Goal: Information Seeking & Learning: Learn about a topic

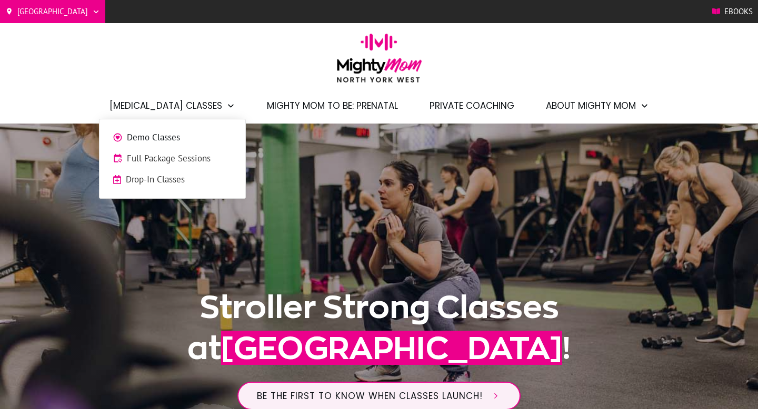
click at [150, 142] on span "Demo Classes" at bounding box center [179, 138] width 105 height 14
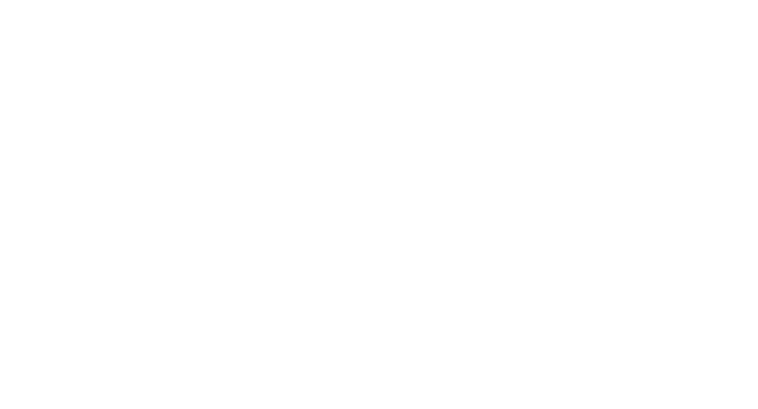
scroll to position [716, 0]
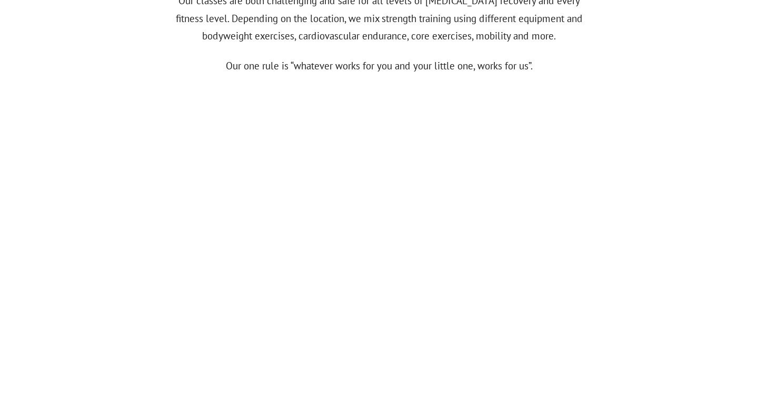
scroll to position [501, 0]
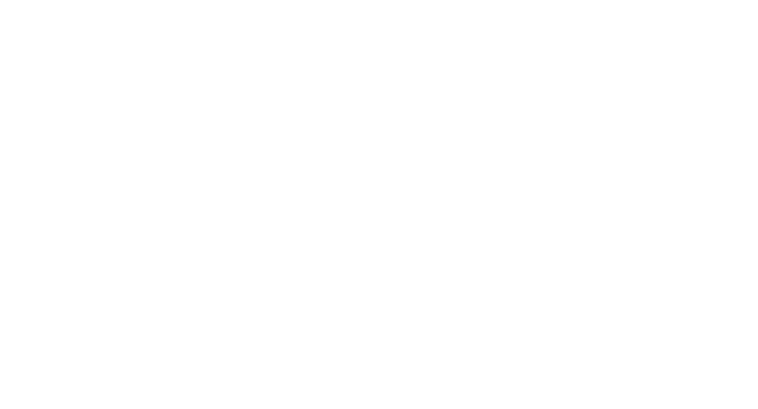
scroll to position [728, 0]
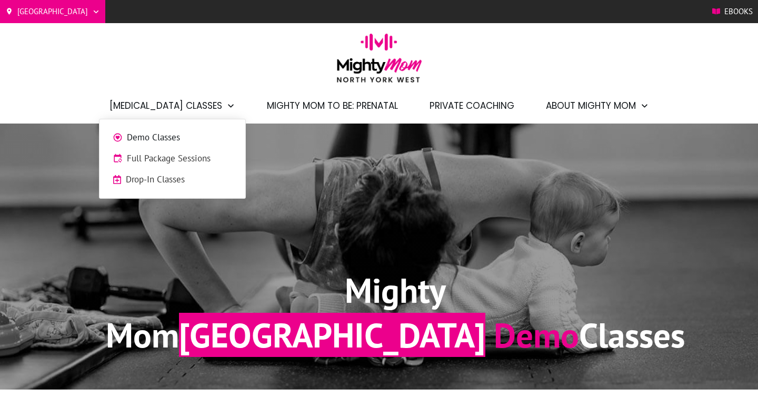
click at [177, 140] on span "Demo Classes" at bounding box center [179, 138] width 105 height 14
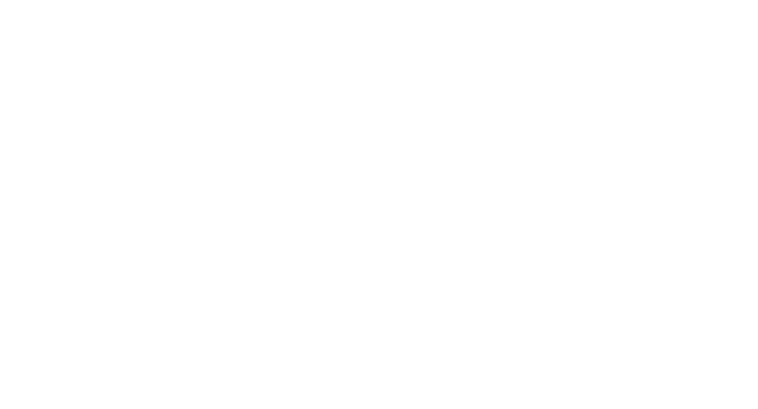
scroll to position [757, 0]
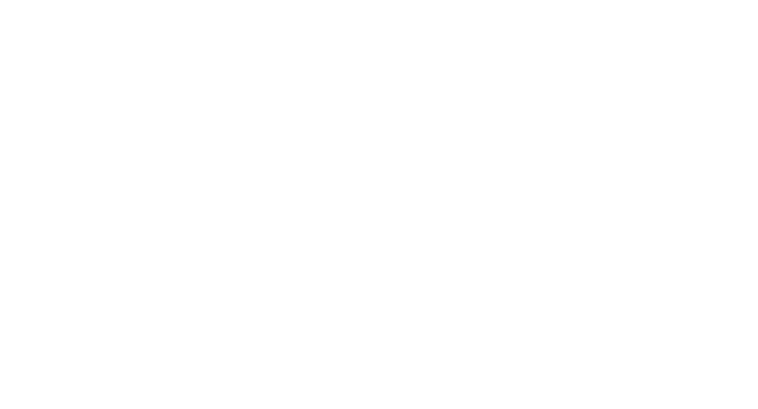
scroll to position [1231, 0]
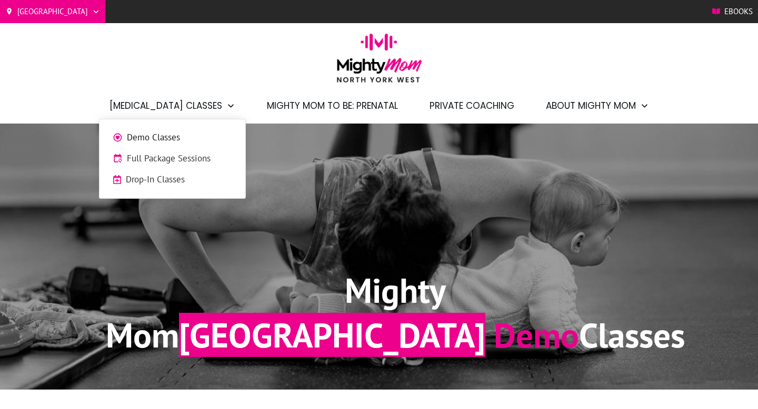
click at [190, 103] on span "[MEDICAL_DATA] Classes" at bounding box center [165, 106] width 113 height 18
click at [176, 134] on span "Demo Classes" at bounding box center [179, 138] width 105 height 14
click at [161, 140] on span "Demo Classes" at bounding box center [179, 138] width 105 height 14
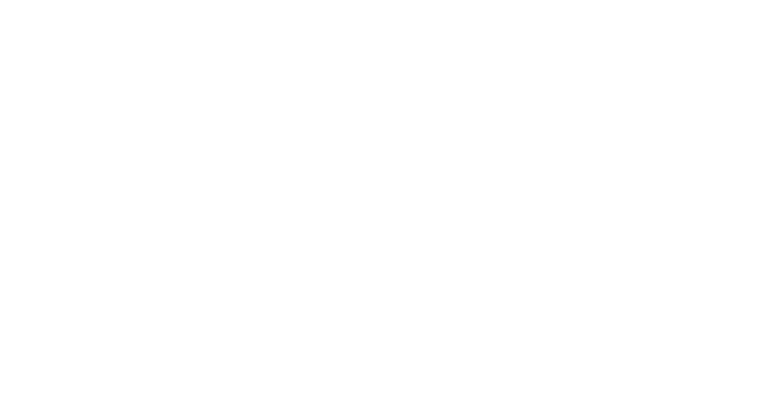
scroll to position [1626, 0]
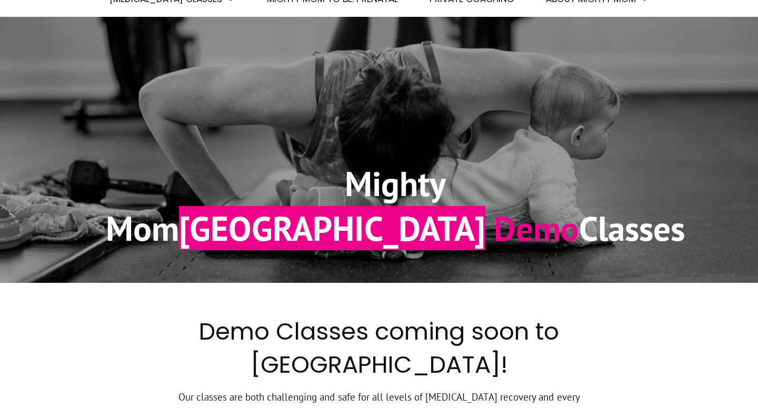
scroll to position [100, 0]
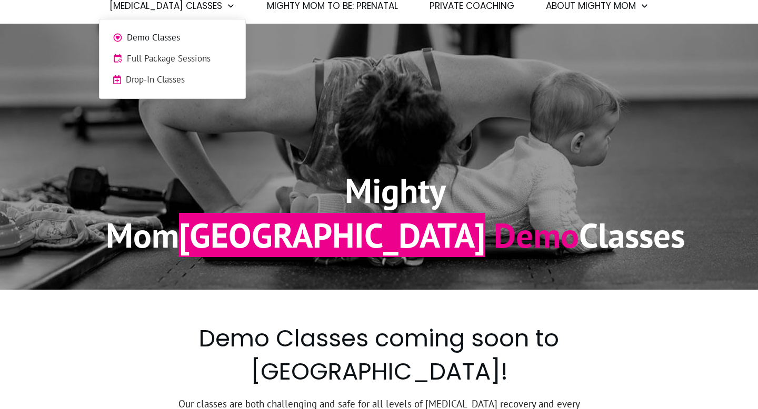
click at [167, 35] on span "Demo Classes" at bounding box center [179, 38] width 105 height 14
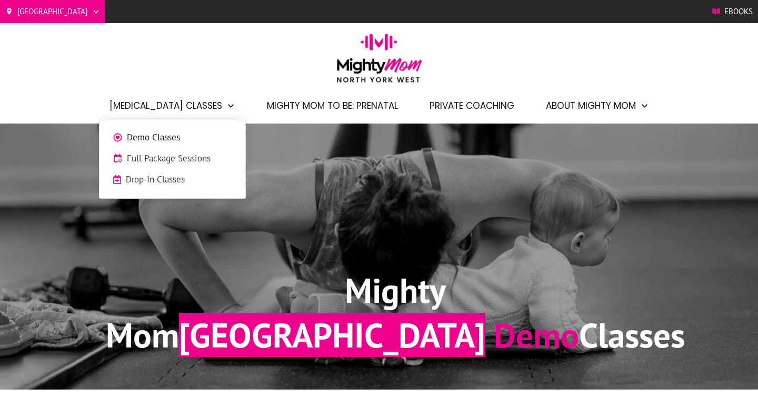
click at [168, 135] on span "Demo Classes" at bounding box center [179, 138] width 105 height 14
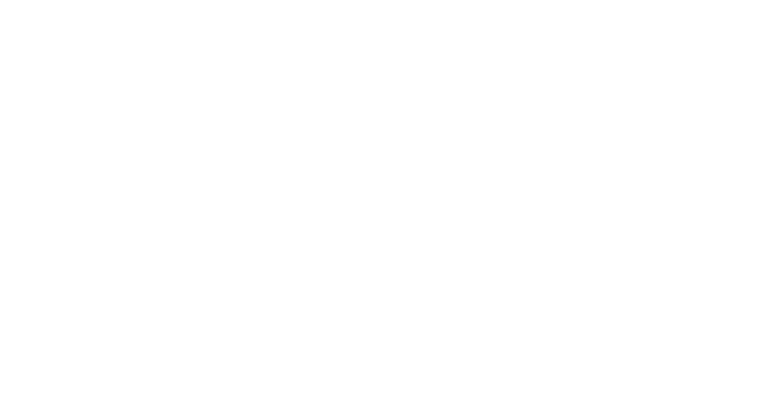
scroll to position [1790, 0]
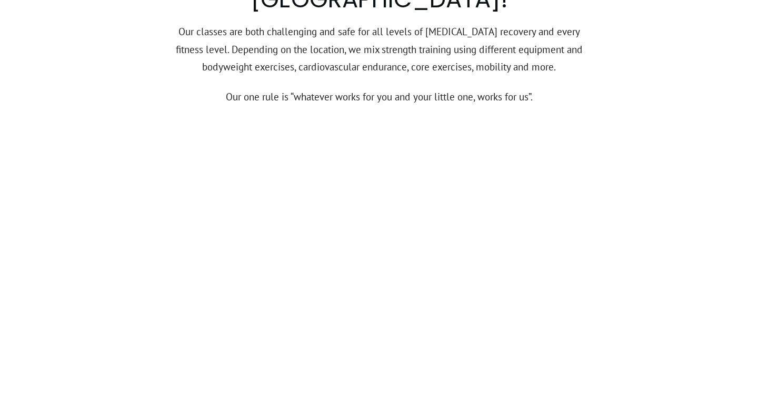
scroll to position [475, 0]
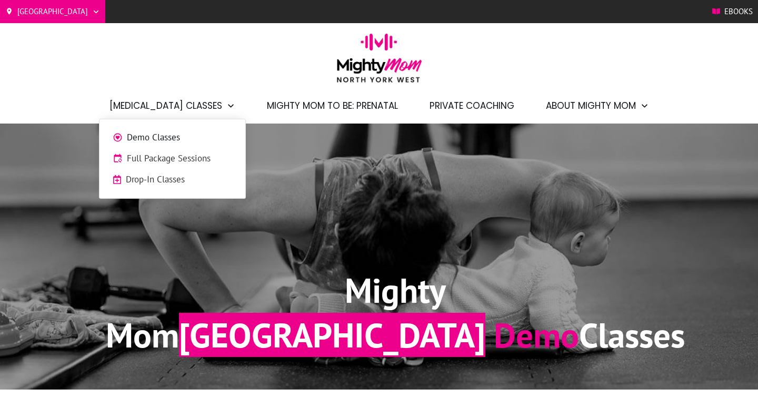
click at [154, 159] on span "Full Package Sessions" at bounding box center [179, 159] width 105 height 14
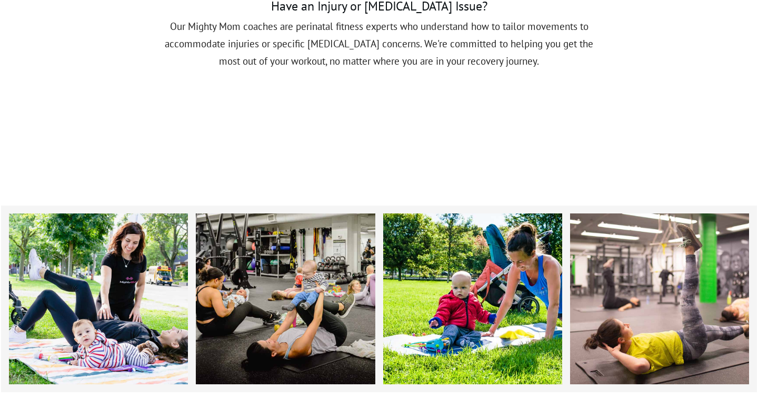
scroll to position [1048, 0]
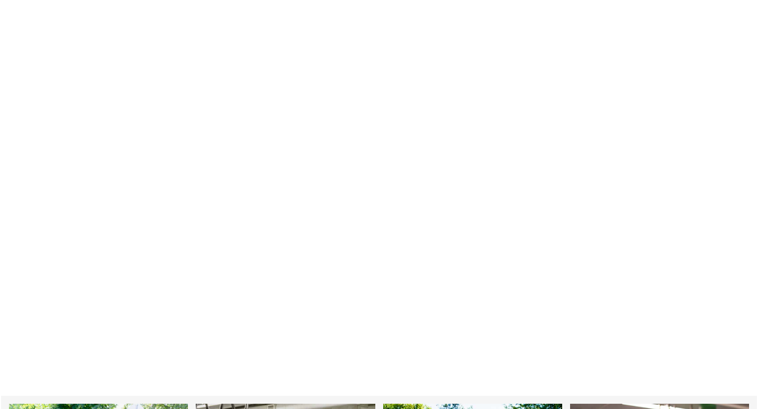
scroll to position [1162, 0]
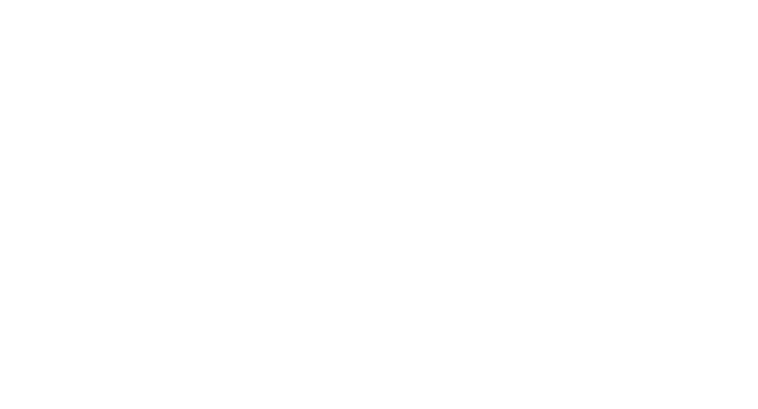
scroll to position [1162, 0]
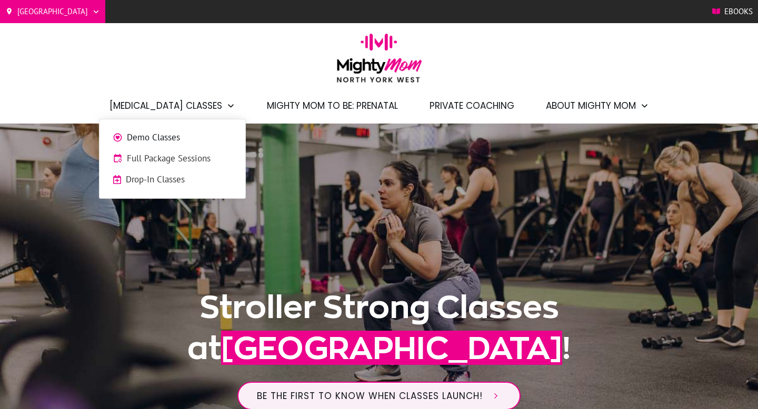
click at [162, 156] on span "Full Package Sessions" at bounding box center [179, 159] width 105 height 14
click at [147, 162] on span "Full Package Sessions" at bounding box center [179, 159] width 105 height 14
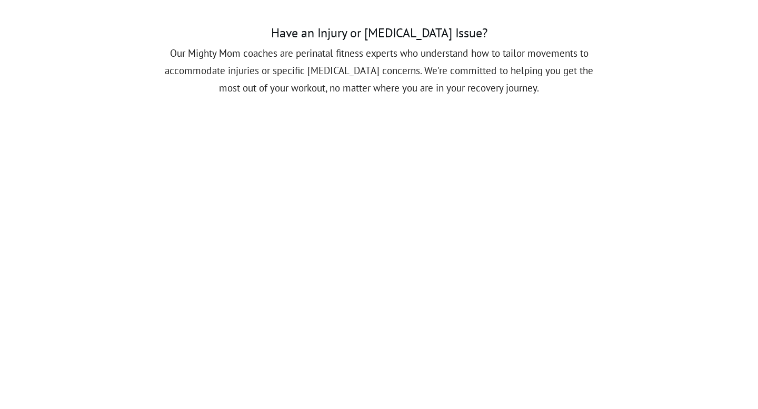
scroll to position [1059, 0]
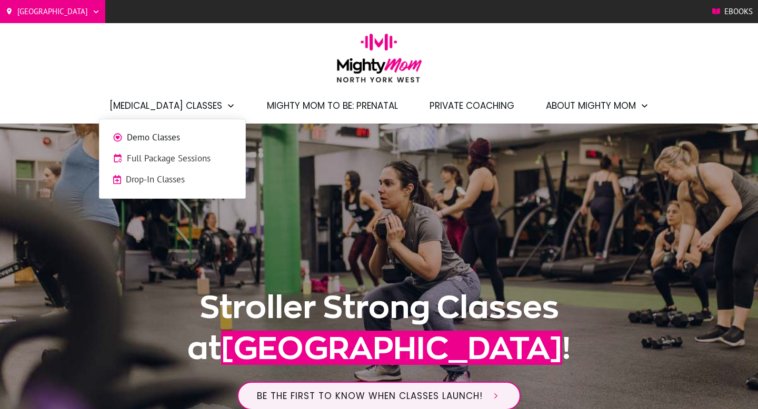
click at [150, 162] on span "Full Package Sessions" at bounding box center [179, 159] width 105 height 14
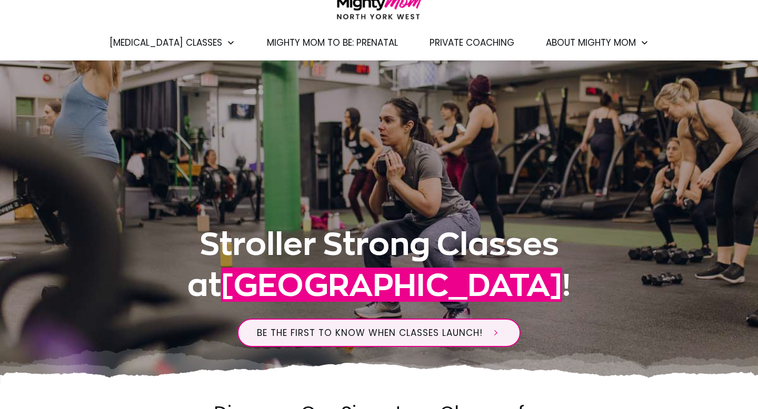
scroll to position [160, 0]
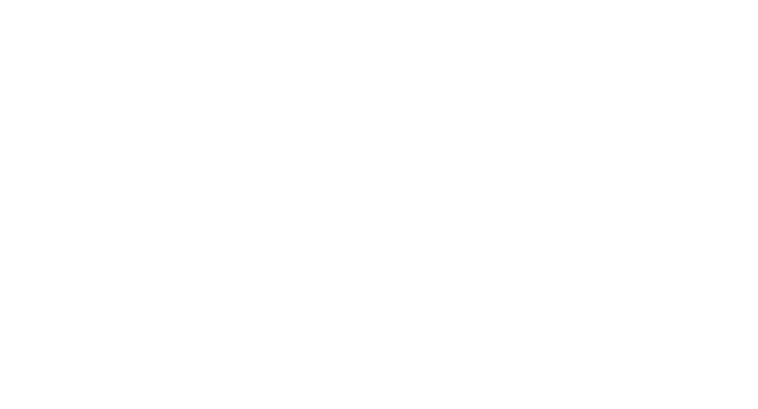
scroll to position [1147, 0]
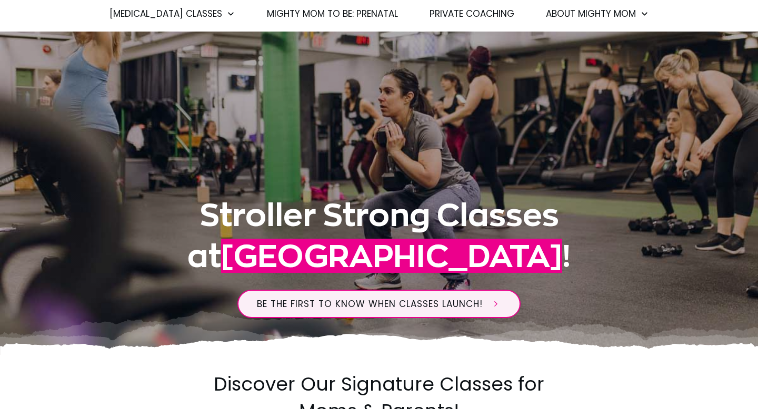
scroll to position [0, 0]
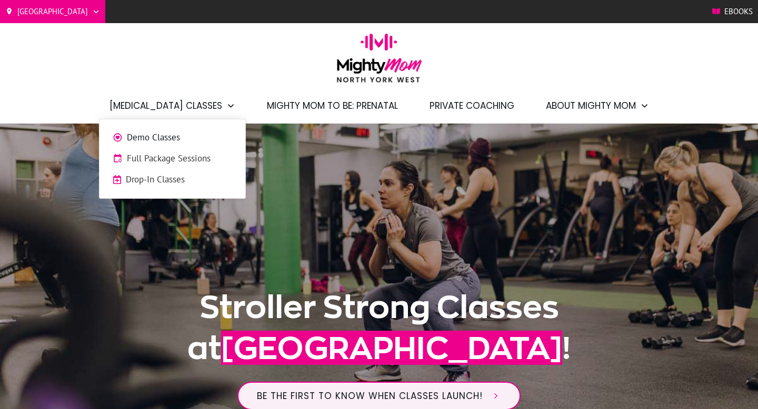
click at [187, 154] on span "Full Package Sessions" at bounding box center [179, 159] width 105 height 14
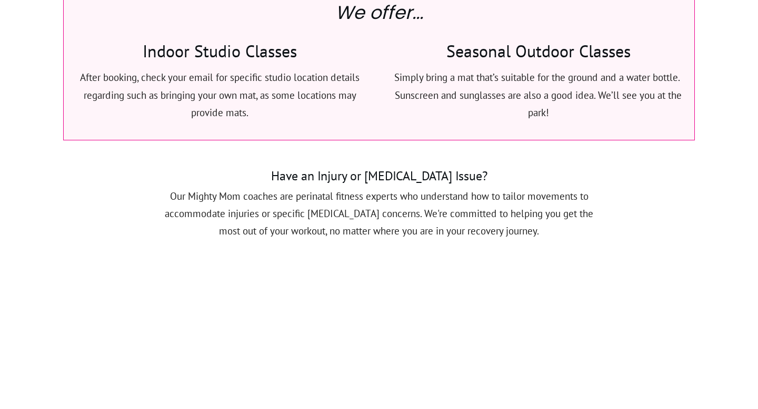
scroll to position [740, 0]
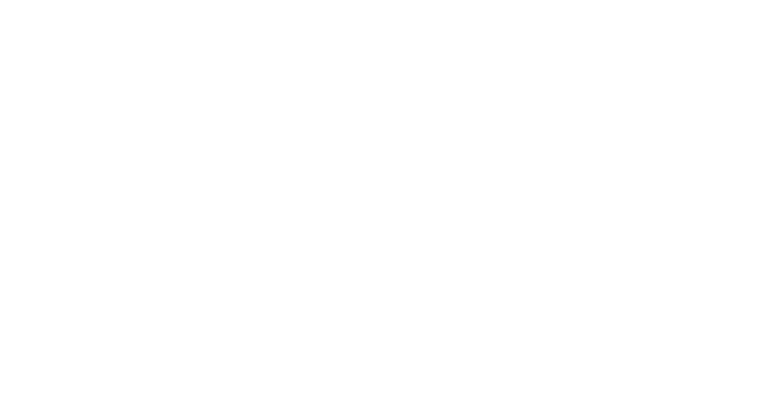
scroll to position [1312, 0]
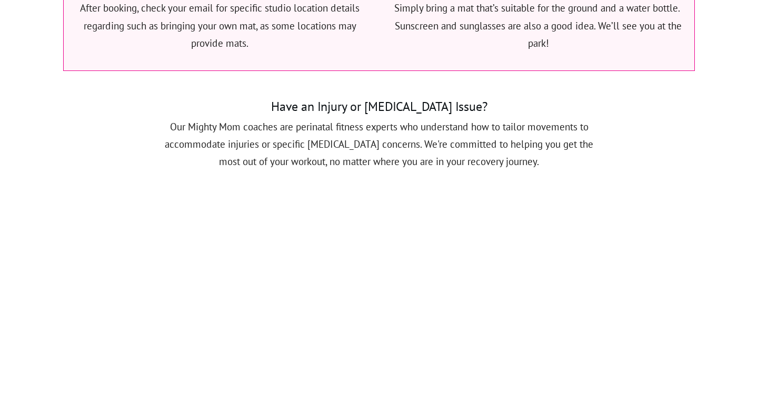
scroll to position [975, 0]
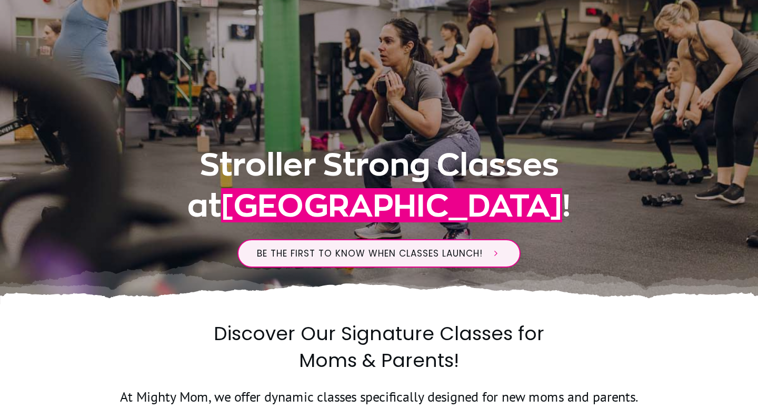
scroll to position [0, 0]
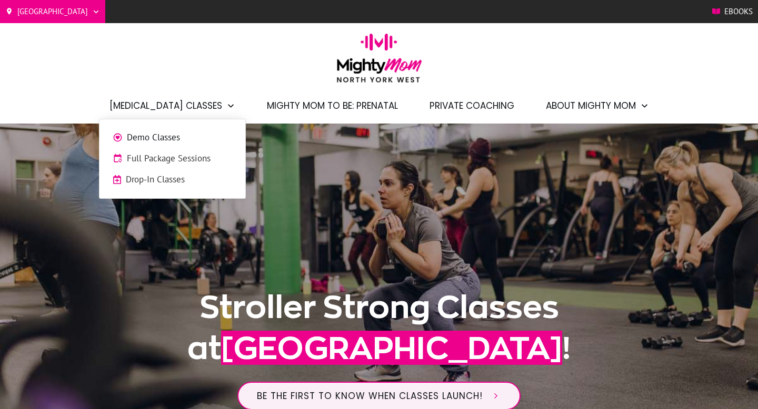
click at [151, 157] on span "Full Package Sessions" at bounding box center [179, 159] width 105 height 14
click at [166, 162] on span "Full Package Sessions" at bounding box center [179, 159] width 105 height 14
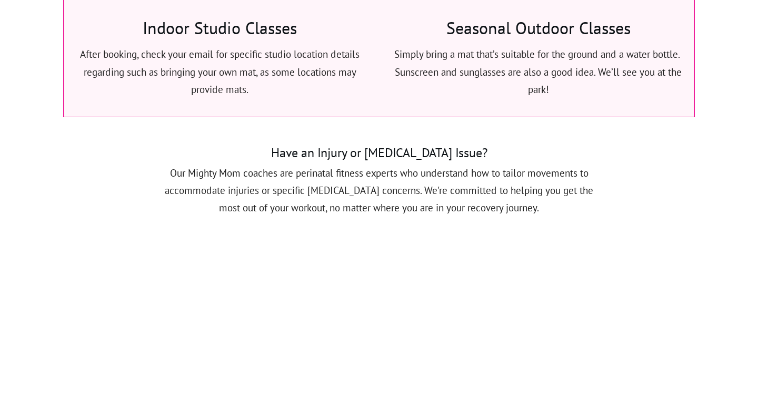
scroll to position [915, 0]
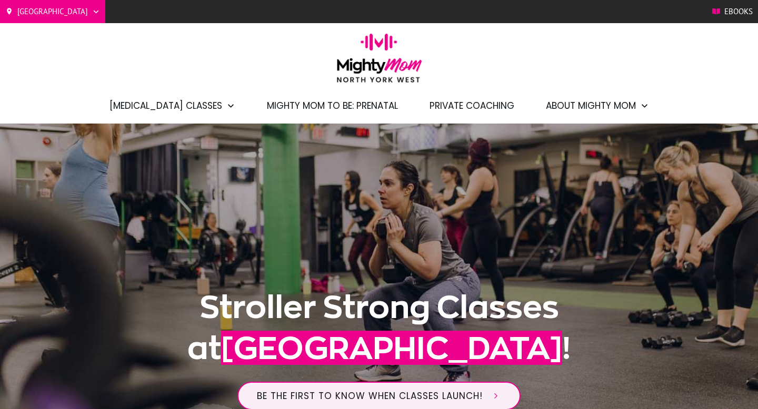
scroll to position [915, 0]
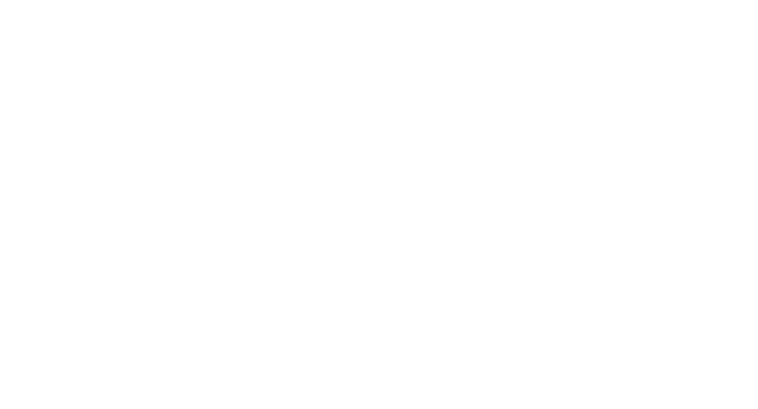
scroll to position [1160, 0]
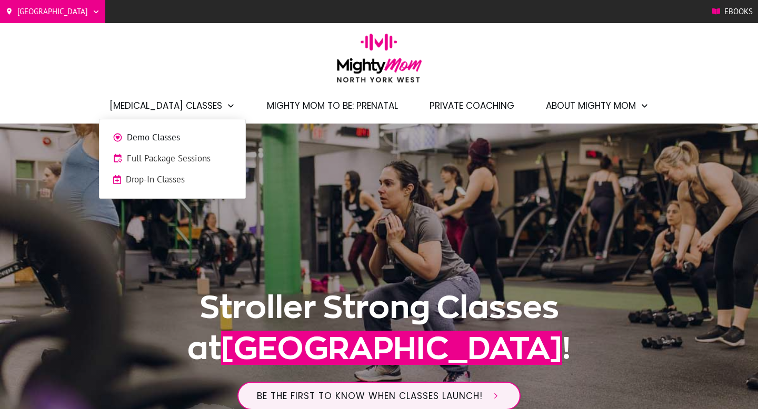
click at [161, 164] on span "Full Package Sessions" at bounding box center [179, 159] width 105 height 14
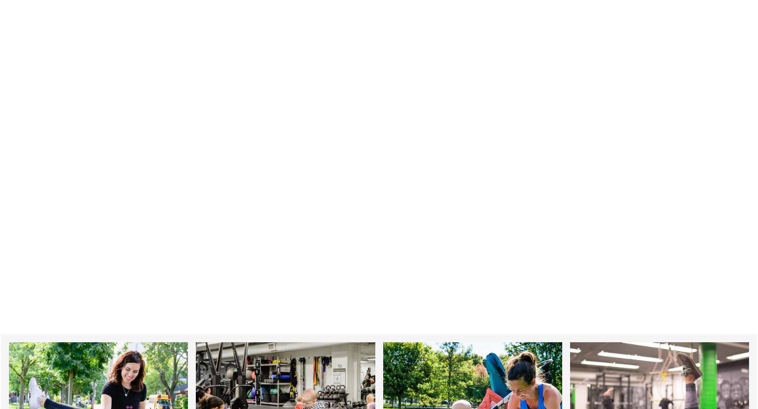
scroll to position [1160, 0]
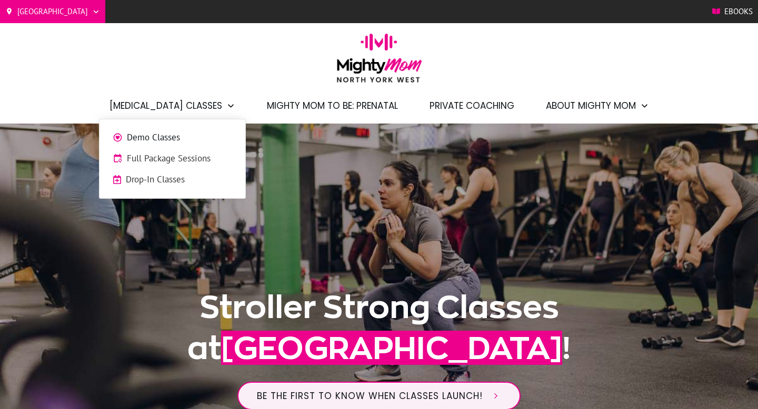
click at [149, 176] on span "Drop-In Classes" at bounding box center [179, 180] width 106 height 14
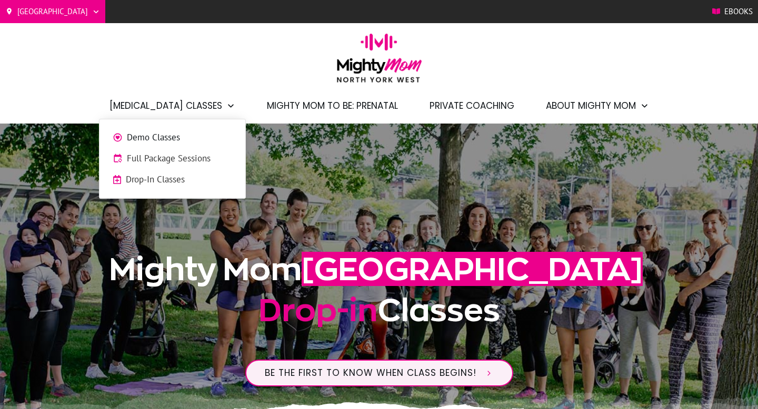
click at [160, 159] on span "Full Package Sessions" at bounding box center [179, 159] width 105 height 14
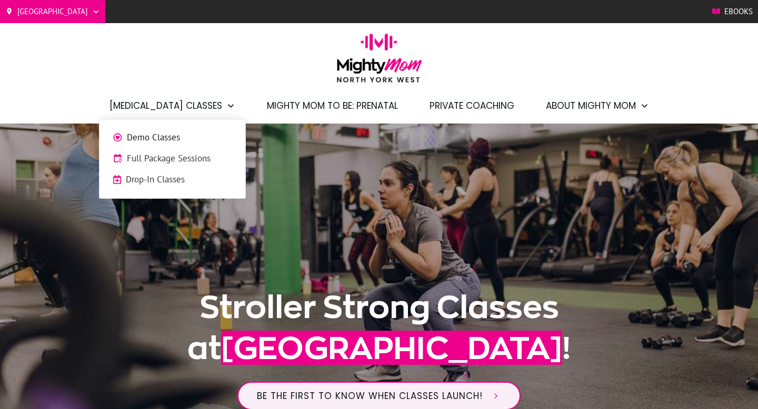
click at [151, 154] on span "Full Package Sessions" at bounding box center [179, 159] width 105 height 14
